Goal: Check status: Check status

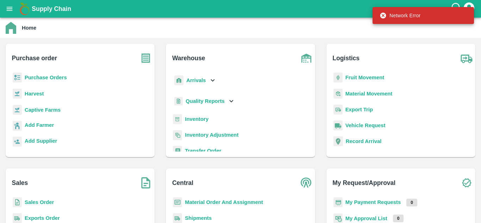
click at [8, 8] on icon "open drawer" at bounding box center [10, 9] width 8 height 8
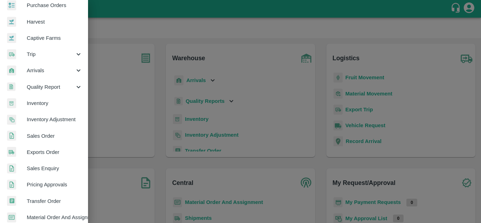
scroll to position [76, 0]
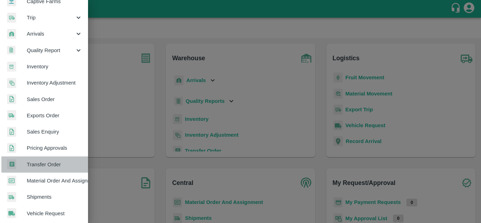
click at [50, 163] on span "Transfer Order" at bounding box center [55, 165] width 56 height 8
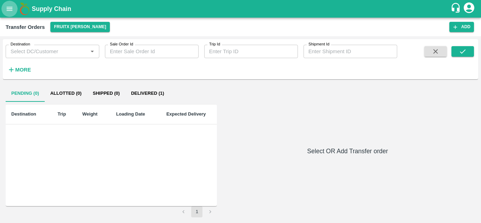
click at [6, 6] on icon "open drawer" at bounding box center [10, 9] width 8 height 8
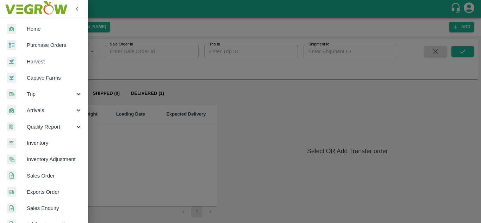
click at [182, 60] on div at bounding box center [240, 111] width 481 height 223
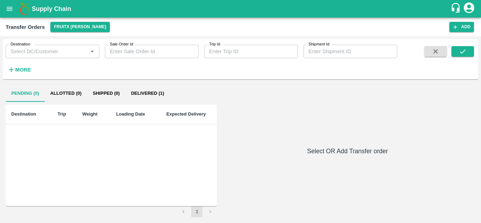
click at [154, 94] on button "Delivered (1)" at bounding box center [147, 93] width 44 height 17
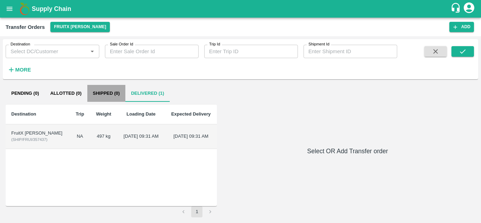
click at [116, 94] on button "Shipped (0)" at bounding box center [106, 93] width 38 height 17
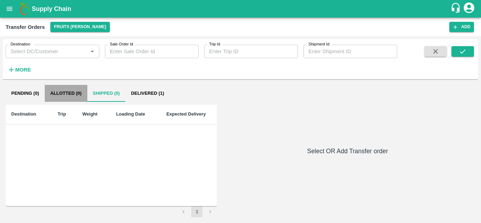
click at [75, 97] on button "Allotted (0)" at bounding box center [66, 93] width 43 height 17
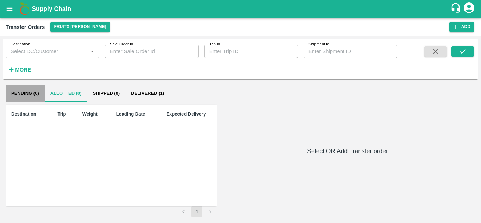
click at [26, 96] on button "Pending (0)" at bounding box center [25, 93] width 39 height 17
click at [23, 74] on h6 "More" at bounding box center [23, 69] width 16 height 9
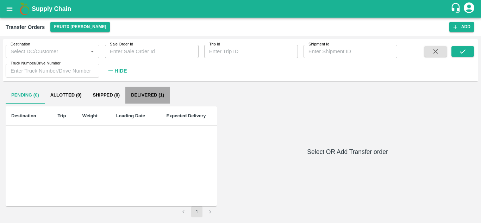
click at [147, 91] on button "Delivered (1)" at bounding box center [147, 95] width 44 height 17
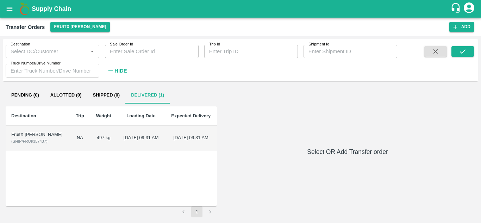
click at [165, 131] on td "[DATE] 09:31 AM" at bounding box center [191, 138] width 52 height 25
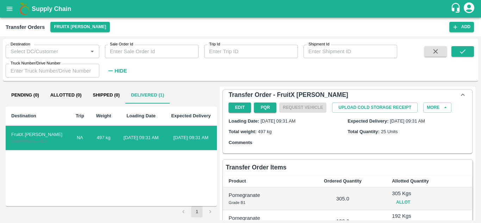
click at [7, 5] on icon "open drawer" at bounding box center [10, 9] width 8 height 8
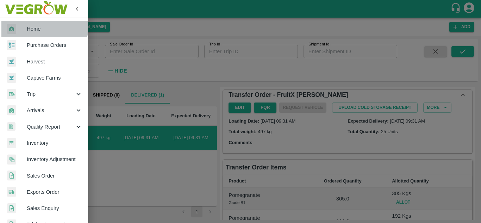
click at [42, 26] on span "Home" at bounding box center [55, 29] width 56 height 8
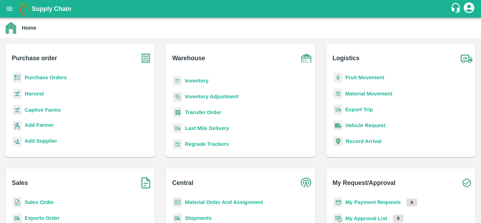
scroll to position [39, 0]
click at [198, 112] on b "Transfer Order" at bounding box center [203, 112] width 36 height 6
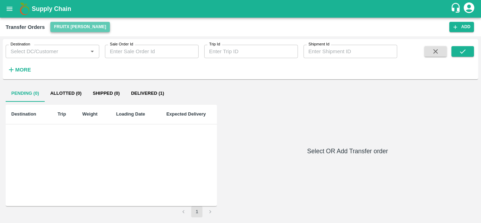
click at [84, 24] on button "FruitX [PERSON_NAME]" at bounding box center [79, 27] width 59 height 10
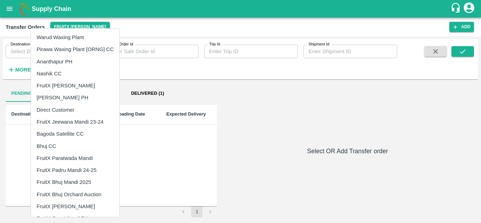
click at [84, 24] on div at bounding box center [240, 111] width 481 height 223
